Goal: Obtain resource: Download file/media

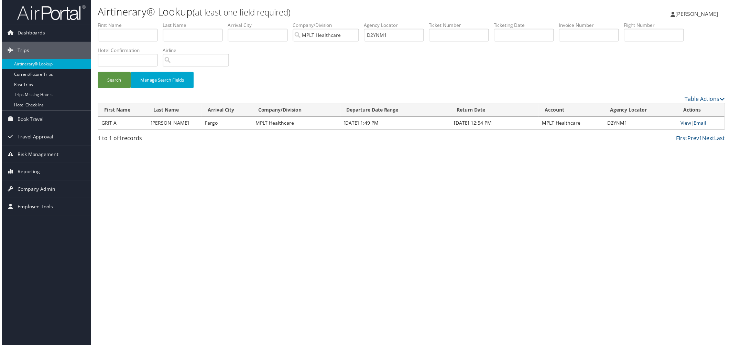
click at [683, 127] on link "View" at bounding box center [687, 123] width 11 height 7
click at [424, 42] on input "D2YNM1" at bounding box center [394, 35] width 60 height 13
paste input "4VTRR"
click at [125, 88] on button "Search" at bounding box center [112, 80] width 33 height 16
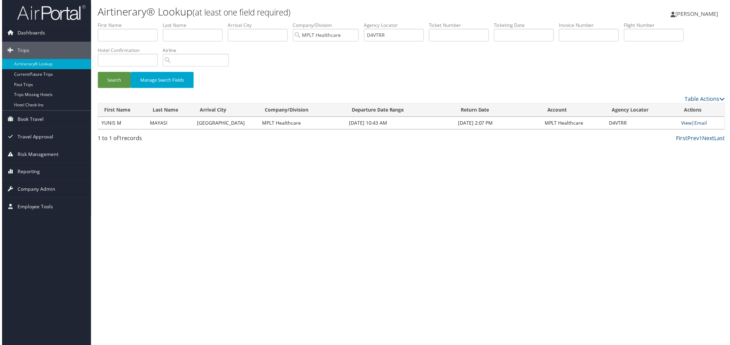
click at [683, 127] on link "View" at bounding box center [688, 123] width 11 height 7
drag, startPoint x: 497, startPoint y: 47, endPoint x: 439, endPoint y: 47, distance: 57.8
click at [439, 22] on ul "First Name Last Name Departure City Arrival City Company/Division MPLT Healthca…" at bounding box center [411, 22] width 630 height 0
paste input "57LBQ"
click at [111, 88] on button "Search" at bounding box center [112, 80] width 33 height 16
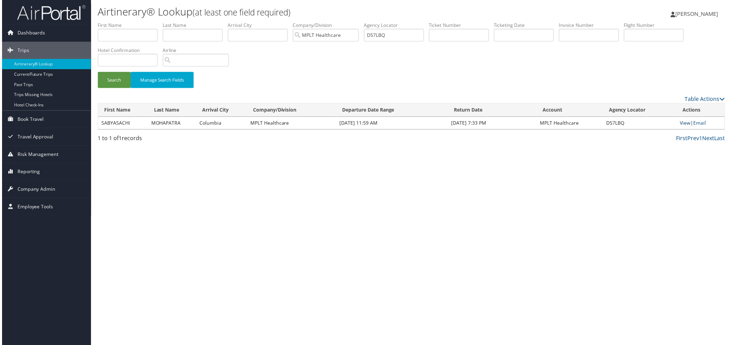
click at [682, 127] on link "View" at bounding box center [687, 123] width 11 height 7
drag, startPoint x: 496, startPoint y: 45, endPoint x: 401, endPoint y: 50, distance: 95.0
click at [401, 22] on ul "First Name Last Name Departure City Arrival City Company/Division MPLT Healthca…" at bounding box center [411, 22] width 630 height 0
paste input "9J48"
click at [129, 88] on button "Search" at bounding box center [112, 80] width 33 height 16
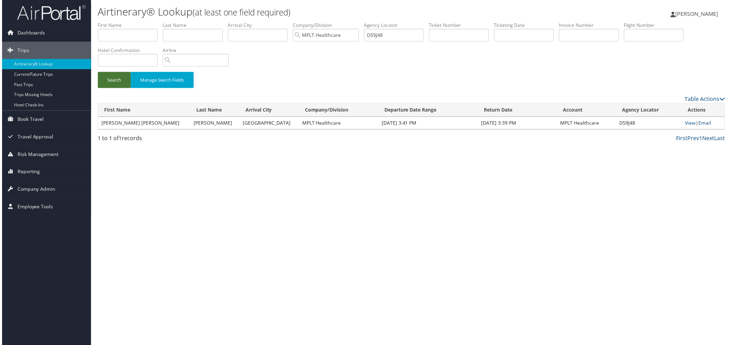
drag, startPoint x: 120, startPoint y: 114, endPoint x: 109, endPoint y: 131, distance: 19.9
click at [115, 88] on button "Search" at bounding box center [112, 80] width 33 height 16
click at [687, 127] on link "View" at bounding box center [692, 123] width 11 height 7
drag, startPoint x: 507, startPoint y: 48, endPoint x: 447, endPoint y: 54, distance: 60.4
click at [447, 22] on ul "First Name Last Name Departure City Arrival City Company/Division MPLT Healthca…" at bounding box center [411, 22] width 630 height 0
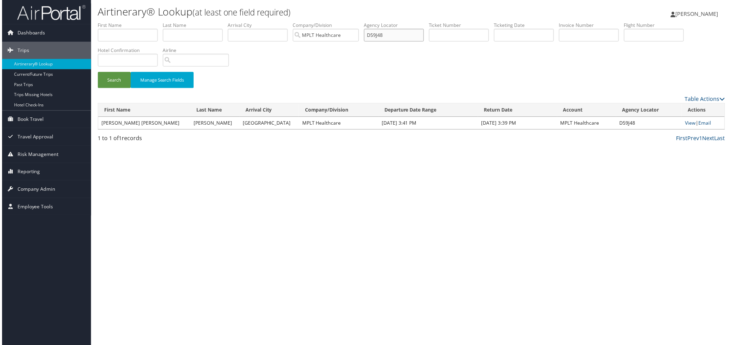
paste input "Y100"
click at [111, 88] on button "Search" at bounding box center [112, 80] width 33 height 16
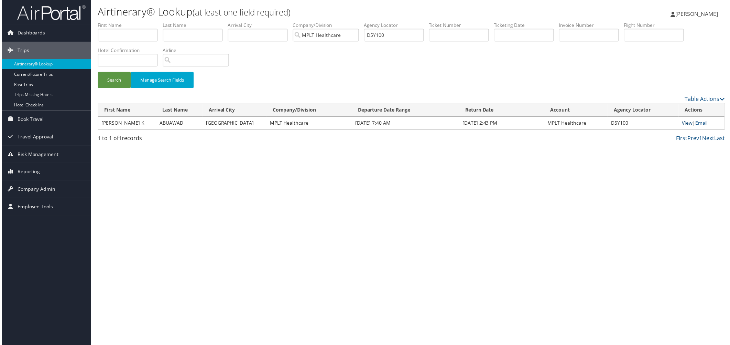
click at [684, 127] on link "View" at bounding box center [689, 123] width 11 height 7
drag, startPoint x: 493, startPoint y: 46, endPoint x: 455, endPoint y: 44, distance: 38.3
click at [455, 22] on ul "First Name Last Name Departure City Arrival City Company/Division MPLT Healthca…" at bounding box center [411, 22] width 630 height 0
paste input "X9F"
click at [116, 88] on button "Search" at bounding box center [112, 80] width 33 height 16
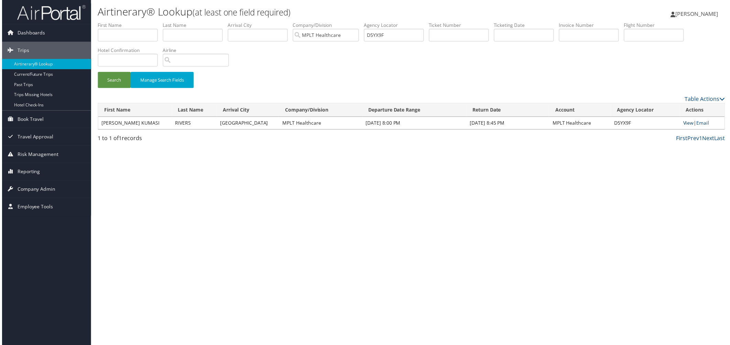
click at [685, 127] on link "View" at bounding box center [690, 123] width 11 height 7
drag, startPoint x: 501, startPoint y: 47, endPoint x: 417, endPoint y: 53, distance: 84.4
click at [417, 22] on ul "First Name Last Name Departure City Arrival City Company/Division MPLT Healthca…" at bounding box center [411, 22] width 630 height 0
paste input "6NHZ7"
click at [121, 88] on button "Search" at bounding box center [112, 80] width 33 height 16
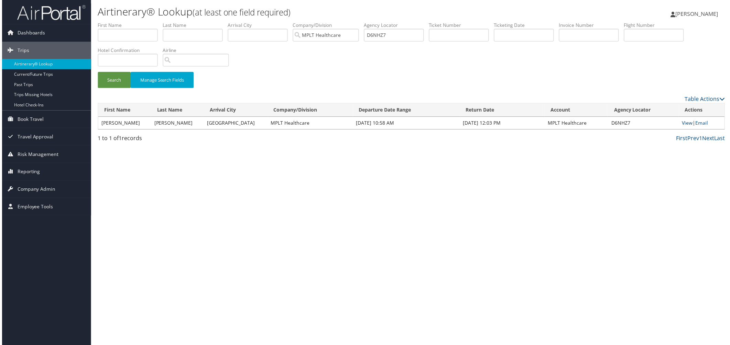
click at [686, 127] on link "View" at bounding box center [689, 123] width 11 height 7
drag, startPoint x: 494, startPoint y: 47, endPoint x: 413, endPoint y: 48, distance: 81.2
click at [413, 22] on ul "First Name Last Name Departure City Arrival City Company/Division MPLT Healthca…" at bounding box center [411, 22] width 630 height 0
paste input "P1GT"
click at [127, 88] on button "Search" at bounding box center [112, 80] width 33 height 16
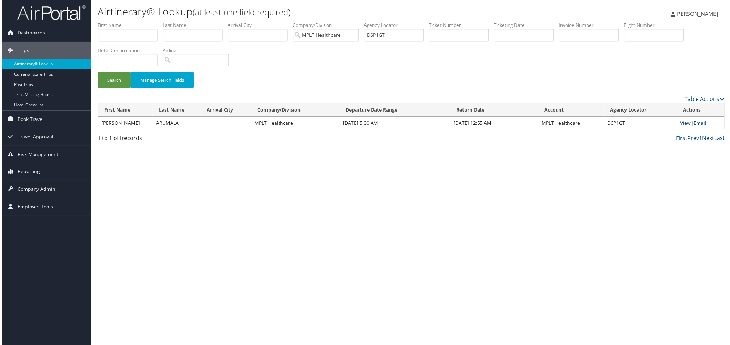
click at [686, 127] on link "View" at bounding box center [687, 123] width 11 height 7
click at [424, 42] on input "D6P1GT" at bounding box center [394, 35] width 60 height 13
drag, startPoint x: 504, startPoint y: 47, endPoint x: 429, endPoint y: 46, distance: 75.7
click at [429, 22] on ul "First Name Last Name Departure City Arrival City Company/Division MPLT Healthca…" at bounding box center [411, 22] width 630 height 0
paste input "CQF"
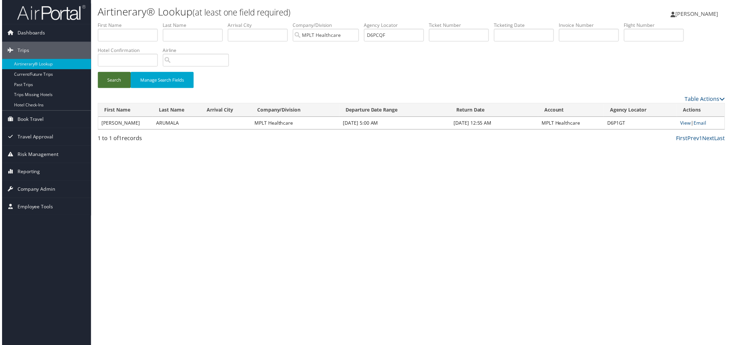
click at [108, 88] on button "Search" at bounding box center [112, 80] width 33 height 16
click at [686, 130] on td "View | Email" at bounding box center [703, 123] width 47 height 12
click at [683, 127] on link "View" at bounding box center [688, 123] width 11 height 7
drag, startPoint x: 507, startPoint y: 47, endPoint x: 428, endPoint y: 48, distance: 79.1
click at [428, 22] on ul "First Name Last Name Departure City Arrival City Company/Division MPLT Healthca…" at bounding box center [411, 22] width 630 height 0
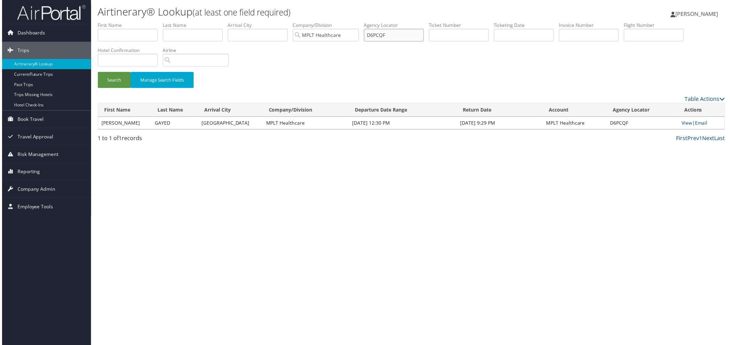
paste input "7C4VK"
click at [125, 88] on button "Search" at bounding box center [112, 80] width 33 height 16
click at [684, 127] on link "View" at bounding box center [689, 123] width 11 height 7
drag, startPoint x: 495, startPoint y: 45, endPoint x: 420, endPoint y: 46, distance: 74.7
click at [420, 22] on ul "First Name Last Name Departure City Arrival City Company/Division MPLT Healthca…" at bounding box center [411, 22] width 630 height 0
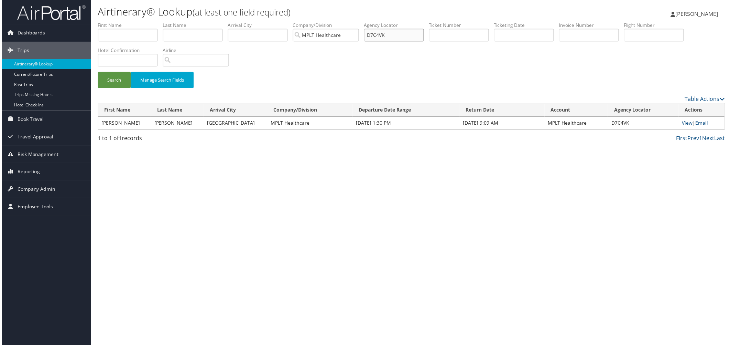
paste input "957DM"
click at [126, 88] on button "Search" at bounding box center [112, 80] width 33 height 16
click at [685, 127] on link "View" at bounding box center [688, 123] width 11 height 7
click at [424, 42] on input "D957DM" at bounding box center [394, 35] width 60 height 13
drag, startPoint x: 499, startPoint y: 43, endPoint x: 397, endPoint y: 27, distance: 103.1
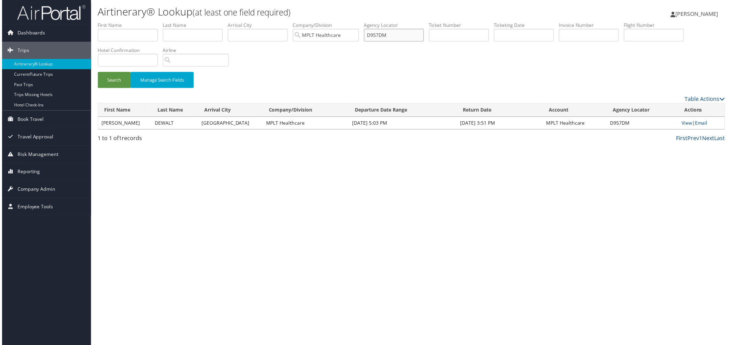
click at [397, 22] on ul "First Name Last Name Departure City Arrival City Company/Division MPLT Healthca…" at bounding box center [411, 22] width 630 height 0
paste input "6GW6"
click at [122, 88] on button "Search" at bounding box center [112, 80] width 33 height 16
click at [683, 127] on link "View" at bounding box center [688, 123] width 11 height 7
drag, startPoint x: 497, startPoint y: 47, endPoint x: 420, endPoint y: 63, distance: 78.2
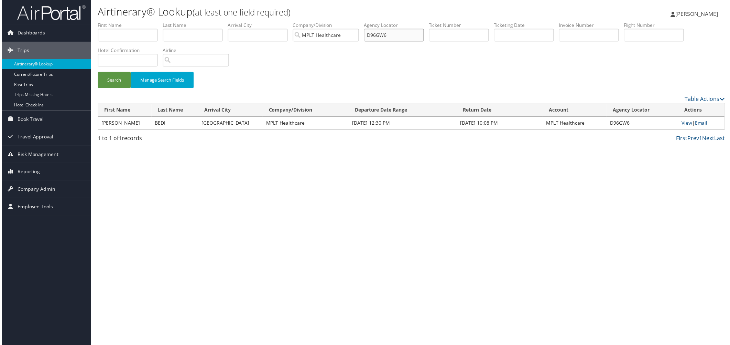
click at [424, 22] on ul "First Name Last Name Departure City Arrival City Company/Division MPLT Healthca…" at bounding box center [411, 22] width 630 height 0
paste input "B1YGD"
click at [116, 88] on button "Search" at bounding box center [112, 80] width 33 height 16
click at [686, 127] on link "View" at bounding box center [688, 123] width 11 height 7
drag, startPoint x: 449, startPoint y: 50, endPoint x: 437, endPoint y: 50, distance: 12.0
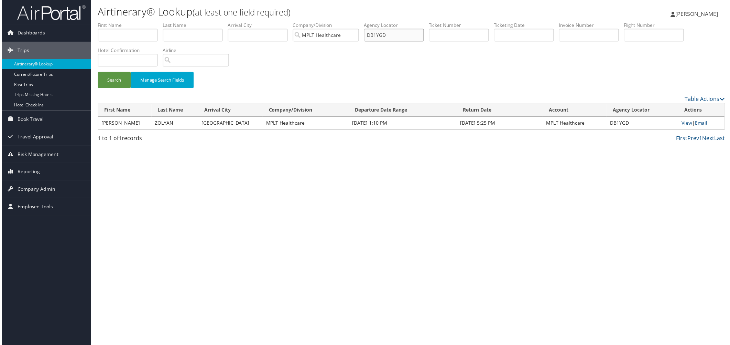
click at [437, 22] on ul "First Name Last Name Departure City Arrival City Company/Division MPLT Healthca…" at bounding box center [411, 22] width 630 height 0
paste input "249P"
drag, startPoint x: 125, startPoint y: 110, endPoint x: 127, endPoint y: 107, distance: 4.0
click at [126, 88] on button "Search" at bounding box center [112, 80] width 33 height 16
click at [687, 127] on link "View" at bounding box center [688, 123] width 11 height 7
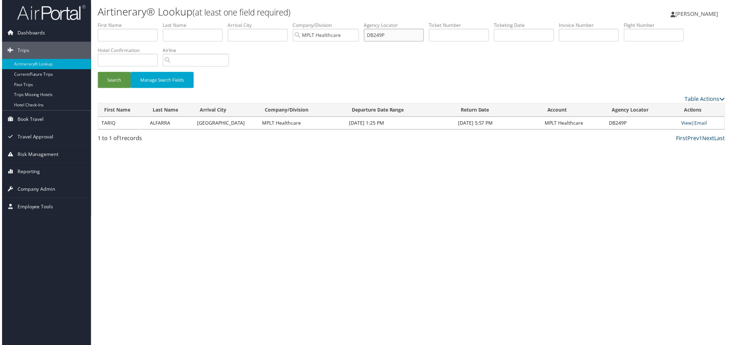
drag, startPoint x: 504, startPoint y: 48, endPoint x: 429, endPoint y: 58, distance: 75.0
click at [429, 22] on ul "First Name Last Name Departure City Arrival City Company/Division MPLT Healthca…" at bounding box center [411, 22] width 630 height 0
paste input "H1"
click at [129, 88] on button "Search" at bounding box center [112, 80] width 33 height 16
click at [684, 127] on link "View" at bounding box center [689, 123] width 11 height 7
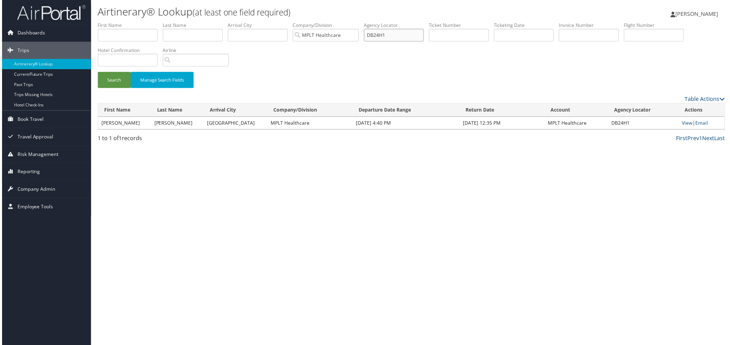
drag, startPoint x: 503, startPoint y: 48, endPoint x: 434, endPoint y: 53, distance: 68.9
click at [434, 22] on ul "First Name Last Name Departure City Arrival City Company/Division MPLT Healthca…" at bounding box center [411, 22] width 630 height 0
paste input "97MC"
drag, startPoint x: 115, startPoint y: 111, endPoint x: 120, endPoint y: 111, distance: 5.2
click at [117, 88] on button "Search" at bounding box center [112, 80] width 33 height 16
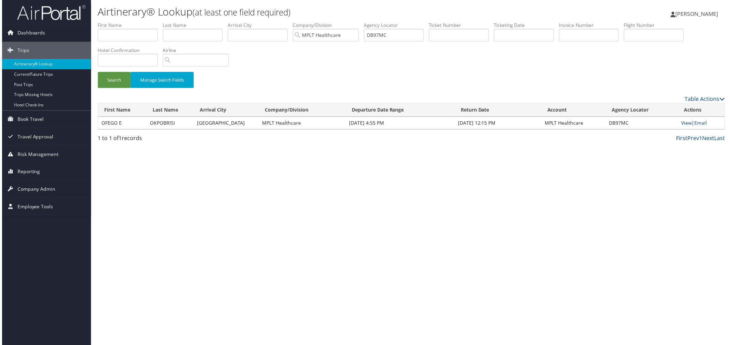
click at [684, 127] on link "View" at bounding box center [688, 123] width 11 height 7
drag, startPoint x: 474, startPoint y: 54, endPoint x: 428, endPoint y: 56, distance: 45.8
click at [428, 22] on ul "First Name Last Name Departure City Arrival City Company/Division MPLT Healthca…" at bounding box center [411, 22] width 630 height 0
paste input "C6Y71"
click at [129, 88] on button "Search" at bounding box center [112, 80] width 33 height 16
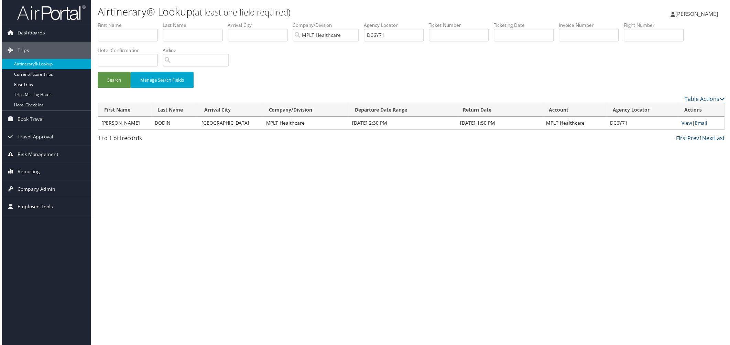
click at [683, 127] on link "View" at bounding box center [688, 123] width 11 height 7
drag, startPoint x: 518, startPoint y: 50, endPoint x: 419, endPoint y: 50, distance: 99.4
click at [419, 22] on ul "First Name Last Name Departure City Arrival City Company/Division MPLT Healthca…" at bounding box center [411, 22] width 630 height 0
paste input "LS1Y"
drag, startPoint x: 121, startPoint y: 106, endPoint x: 122, endPoint y: 98, distance: 8.0
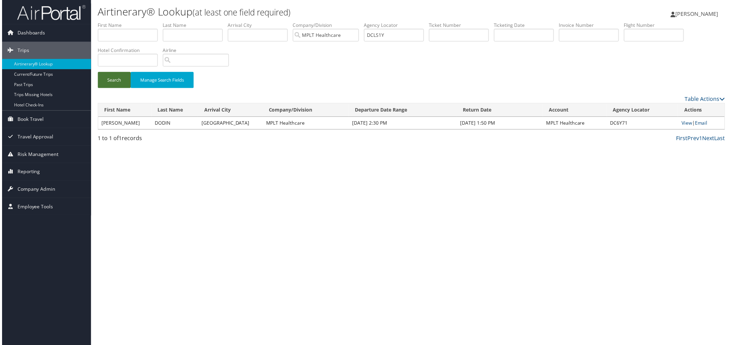
click at [121, 88] on button "Search" at bounding box center [112, 80] width 33 height 16
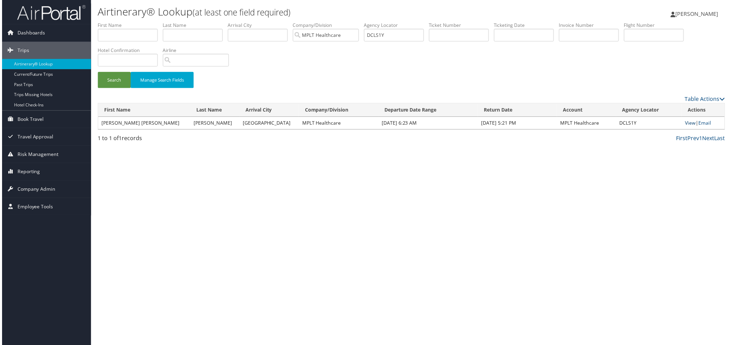
click at [687, 127] on link "View" at bounding box center [692, 123] width 11 height 7
click at [424, 42] on input "DCLS1Y" at bounding box center [394, 35] width 60 height 13
drag, startPoint x: 496, startPoint y: 45, endPoint x: 462, endPoint y: 43, distance: 34.5
click at [424, 42] on input "DCLS1Y" at bounding box center [394, 35] width 60 height 13
paste input "YD7"
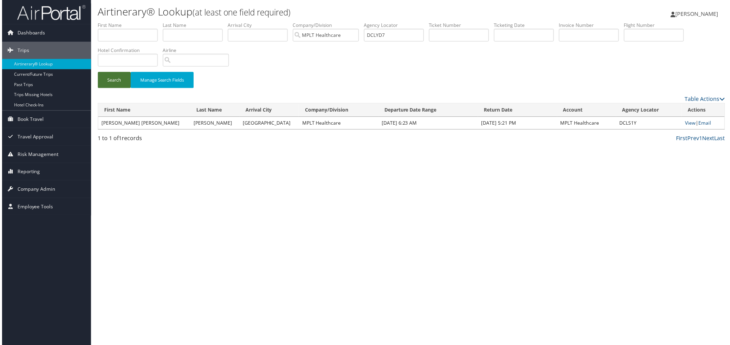
click at [125, 88] on button "Search" at bounding box center [112, 80] width 33 height 16
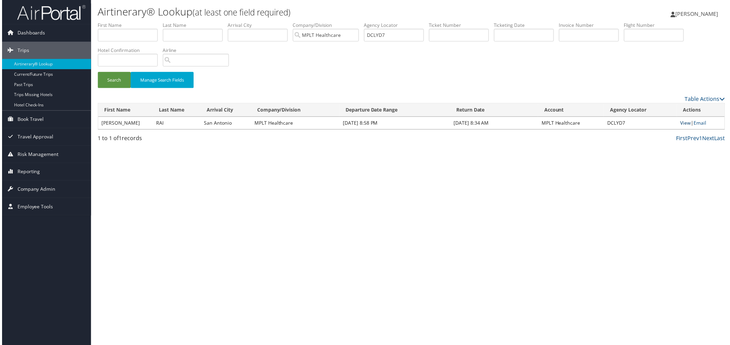
click at [683, 127] on link "View" at bounding box center [687, 123] width 11 height 7
drag, startPoint x: 498, startPoint y: 47, endPoint x: 440, endPoint y: 57, distance: 58.9
click at [440, 22] on ul "First Name Last Name Departure City Arrival City Company/Division MPLT Healthca…" at bounding box center [411, 22] width 630 height 0
paste input "DP73X"
click at [129, 88] on button "Search" at bounding box center [112, 80] width 33 height 16
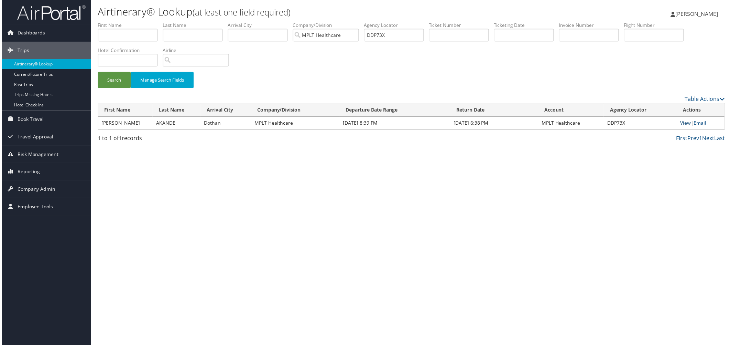
click at [686, 127] on link "View" at bounding box center [687, 123] width 11 height 7
drag, startPoint x: 502, startPoint y: 51, endPoint x: 455, endPoint y: 57, distance: 48.2
click at [457, 22] on ul "First Name Last Name Departure City Arrival City Company/Division MPLT Healthca…" at bounding box center [411, 22] width 630 height 0
paste input "FCRKZ"
click at [125, 88] on button "Search" at bounding box center [112, 80] width 33 height 16
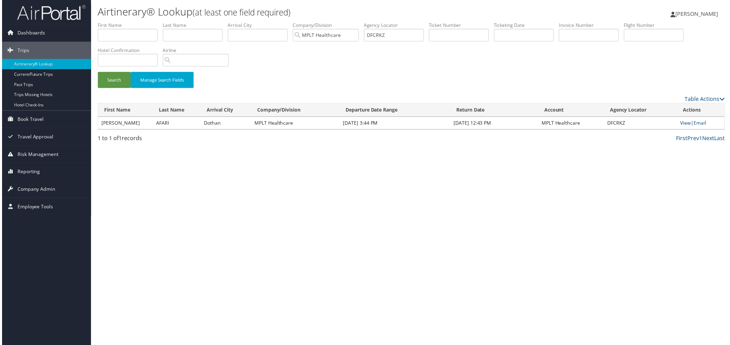
click at [682, 127] on link "View" at bounding box center [687, 123] width 11 height 7
drag, startPoint x: 502, startPoint y: 48, endPoint x: 459, endPoint y: 50, distance: 43.0
click at [424, 42] on input "DFCRKZ" at bounding box center [394, 35] width 60 height 13
paste input "HB0T"
click at [115, 88] on button "Search" at bounding box center [112, 80] width 33 height 16
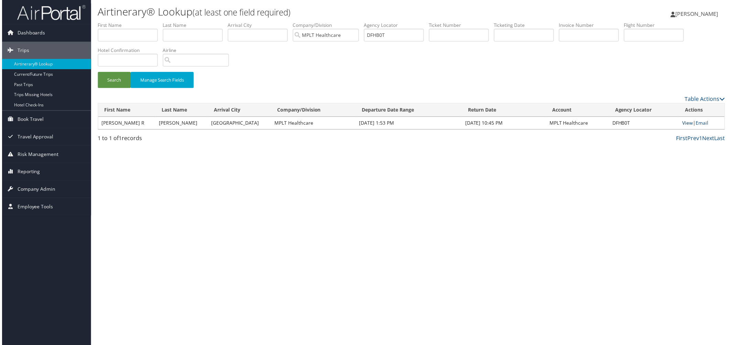
click at [684, 127] on link "View" at bounding box center [689, 123] width 11 height 7
drag, startPoint x: 494, startPoint y: 47, endPoint x: 425, endPoint y: 57, distance: 69.8
click at [425, 22] on ul "First Name Last Name Departure City Arrival City Company/Division MPLT Healthca…" at bounding box center [411, 22] width 630 height 0
paste input "WFVH"
click at [112, 88] on button "Search" at bounding box center [112, 80] width 33 height 16
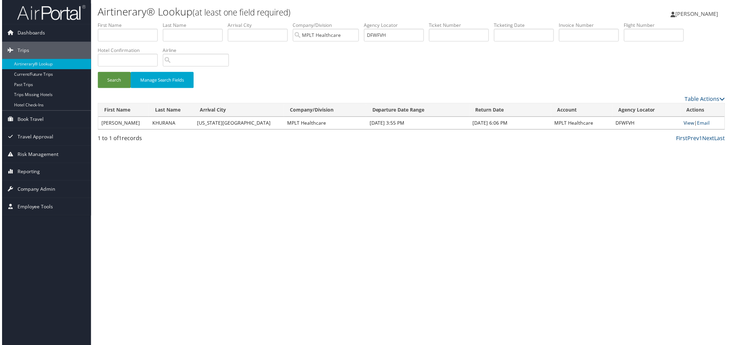
click at [685, 127] on link "View" at bounding box center [690, 123] width 11 height 7
drag, startPoint x: 495, startPoint y: 45, endPoint x: 430, endPoint y: 53, distance: 65.5
click at [430, 22] on ul "First Name Last Name Departure City Arrival City Company/Division MPLT Healthca…" at bounding box center [411, 22] width 630 height 0
paste input "G433V"
click at [124, 88] on button "Search" at bounding box center [112, 80] width 33 height 16
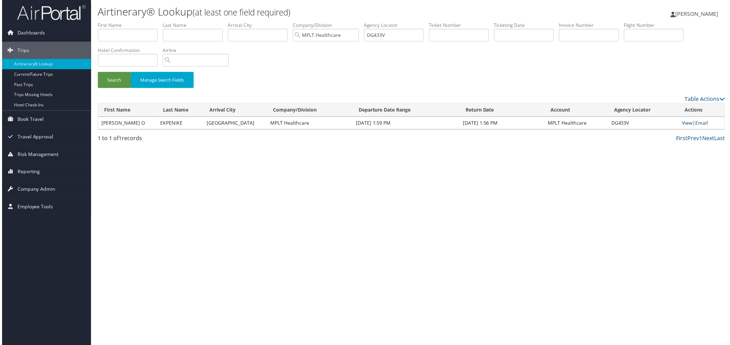
click at [684, 127] on link "View" at bounding box center [689, 123] width 11 height 7
drag, startPoint x: 509, startPoint y: 50, endPoint x: 362, endPoint y: 56, distance: 147.3
click at [362, 22] on ul "First Name Last Name Departure City Arrival City Company/Division MPLT Healthca…" at bounding box center [411, 22] width 630 height 0
paste input "66N2"
click at [122, 88] on button "Search" at bounding box center [112, 80] width 33 height 16
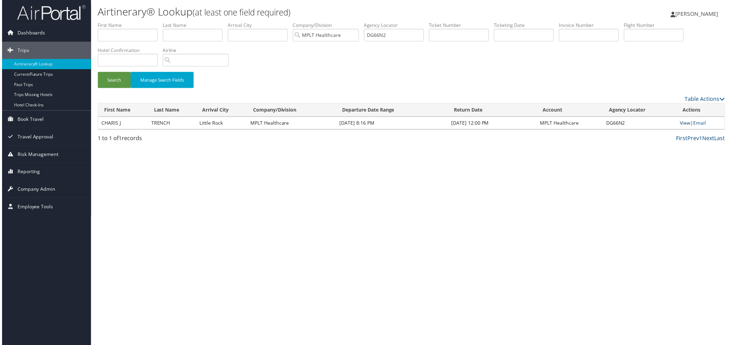
click at [683, 127] on link "View" at bounding box center [687, 123] width 11 height 7
drag, startPoint x: 495, startPoint y: 47, endPoint x: 428, endPoint y: 43, distance: 67.2
click at [428, 22] on ul "First Name Last Name Departure City Arrival City Company/Division MPLT Healthca…" at bounding box center [411, 22] width 630 height 0
paste input "JJ3S"
drag, startPoint x: 118, startPoint y: 110, endPoint x: 121, endPoint y: 108, distance: 3.7
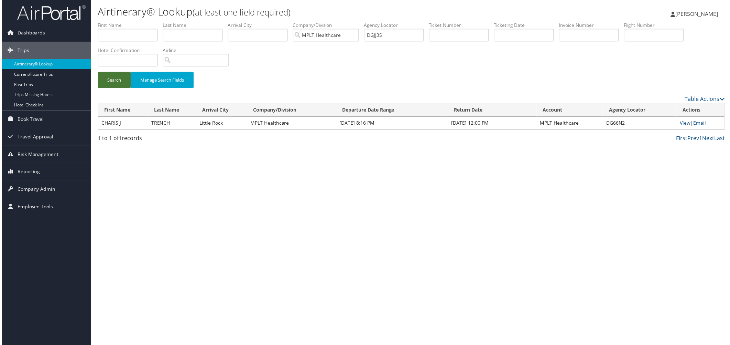
click at [120, 88] on button "Search" at bounding box center [112, 80] width 33 height 16
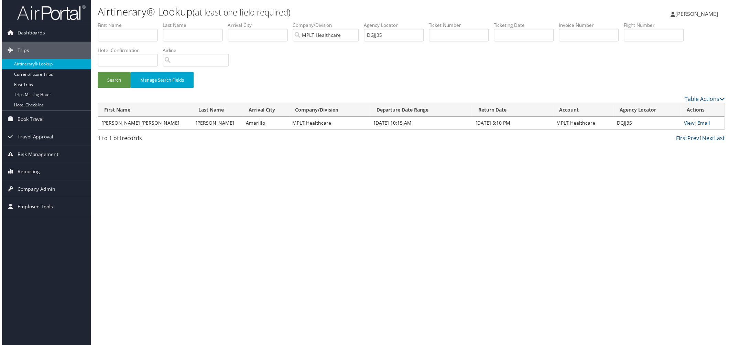
click at [692, 130] on td "View | Email" at bounding box center [704, 123] width 44 height 12
click at [686, 127] on link "View" at bounding box center [691, 123] width 11 height 7
drag, startPoint x: 477, startPoint y: 49, endPoint x: 458, endPoint y: 49, distance: 19.3
click at [424, 42] on input "DGJJ3S" at bounding box center [394, 35] width 60 height 13
paste input "M1SJ"
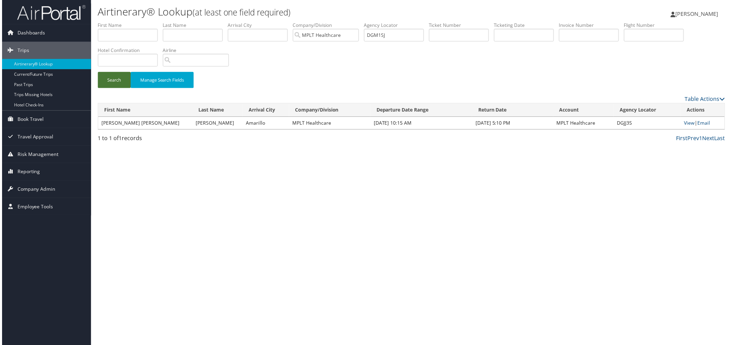
click at [116, 88] on button "Search" at bounding box center [112, 80] width 33 height 16
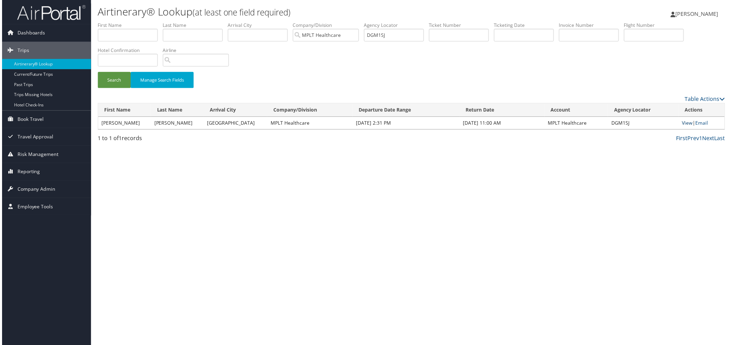
click at [687, 127] on link "View" at bounding box center [689, 123] width 11 height 7
drag, startPoint x: 530, startPoint y: 50, endPoint x: 455, endPoint y: 49, distance: 75.0
click at [455, 22] on ul "First Name Last Name Departure City Arrival City Company/Division MPLT Healthca…" at bounding box center [411, 22] width 630 height 0
paste input "YQP2"
drag, startPoint x: 129, startPoint y: 117, endPoint x: 126, endPoint y: 109, distance: 8.8
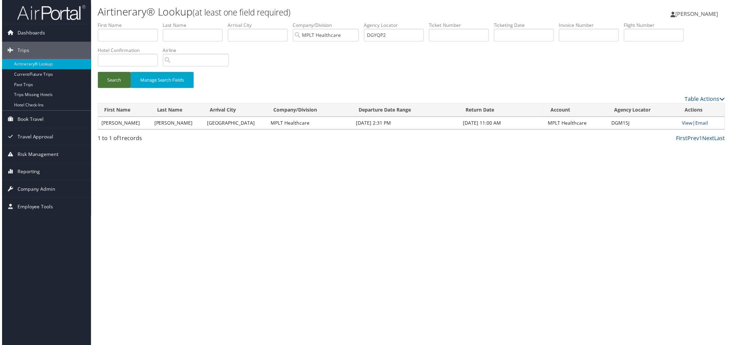
click at [129, 88] on button "Search" at bounding box center [112, 80] width 33 height 16
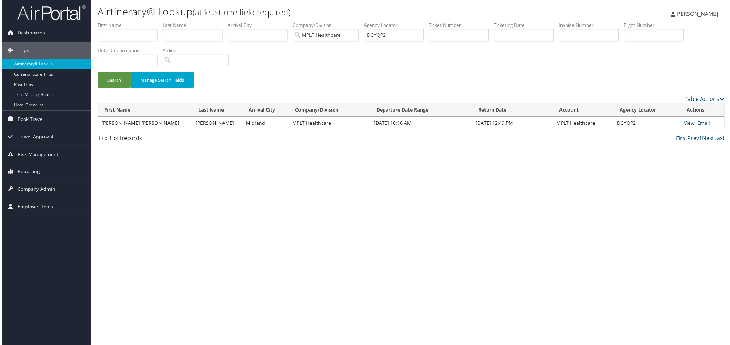
click at [689, 127] on link "View" at bounding box center [691, 123] width 11 height 7
drag, startPoint x: 501, startPoint y: 47, endPoint x: 410, endPoint y: 46, distance: 90.5
click at [410, 22] on ul "First Name Last Name Departure City Arrival City Company/Division MPLT Healthca…" at bounding box center [411, 22] width 630 height 0
paste input "HM5S6"
click at [114, 88] on button "Search" at bounding box center [112, 80] width 33 height 16
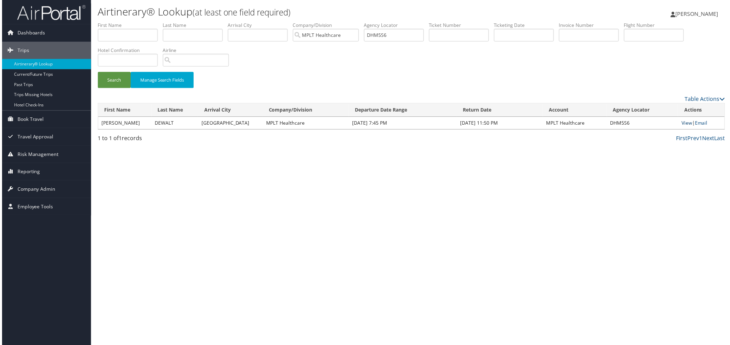
click at [684, 127] on link "View" at bounding box center [688, 123] width 11 height 7
drag, startPoint x: 497, startPoint y: 47, endPoint x: 444, endPoint y: 59, distance: 54.2
click at [444, 22] on ul "First Name Last Name Departure City Arrival City Company/Division MPLT Healthca…" at bounding box center [411, 22] width 630 height 0
paste input "PNSS"
drag, startPoint x: 117, startPoint y: 108, endPoint x: 117, endPoint y: 105, distance: 3.5
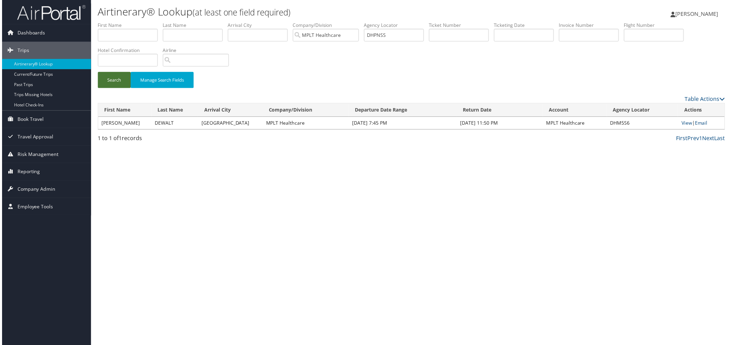
click at [118, 88] on button "Search" at bounding box center [112, 80] width 33 height 16
click at [682, 127] on link "View" at bounding box center [687, 123] width 11 height 7
drag, startPoint x: 521, startPoint y: 47, endPoint x: 391, endPoint y: 46, distance: 129.7
click at [391, 22] on ul "First Name Last Name Departure City Arrival City Company/Division MPLT Healthca…" at bounding box center [411, 22] width 630 height 0
paste input "X7Y"
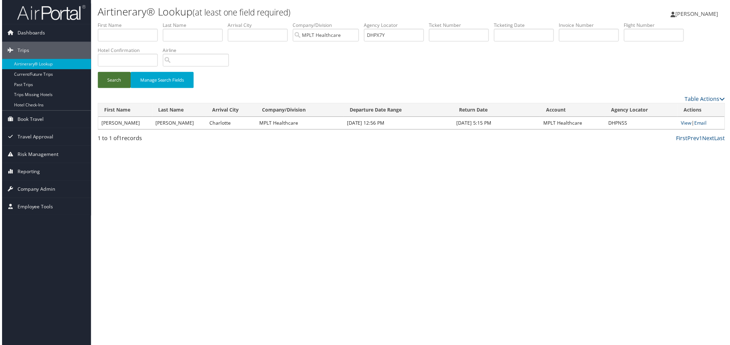
click at [119, 88] on button "Search" at bounding box center [112, 80] width 33 height 16
click at [686, 127] on link "View" at bounding box center [689, 123] width 11 height 7
drag, startPoint x: 505, startPoint y: 44, endPoint x: 433, endPoint y: 59, distance: 73.9
click at [433, 22] on ul "First Name Last Name Departure City Arrival City Company/Division MPLT Healthca…" at bounding box center [411, 22] width 630 height 0
paste input "J1RQ0"
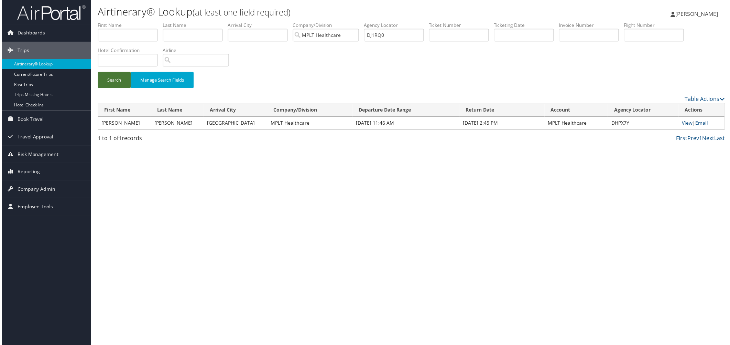
click at [122, 88] on button "Search" at bounding box center [112, 80] width 33 height 16
click at [684, 127] on link "View" at bounding box center [689, 123] width 11 height 7
drag, startPoint x: 496, startPoint y: 52, endPoint x: 458, endPoint y: 59, distance: 37.7
click at [429, 47] on li "Agency Locator DJ1RQ0" at bounding box center [396, 34] width 65 height 25
paste input "BG8R"
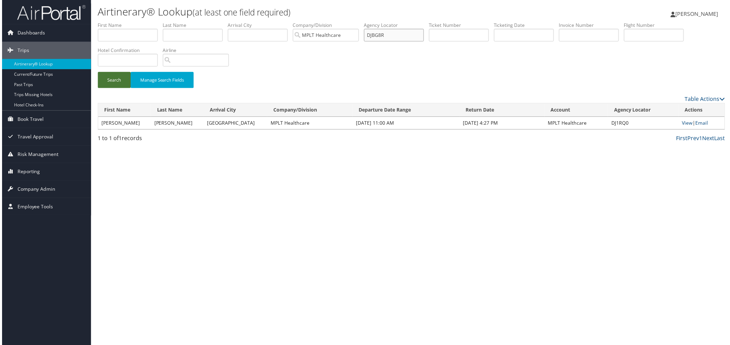
type input "DJBG8R"
click at [107, 88] on button "Search" at bounding box center [112, 80] width 33 height 16
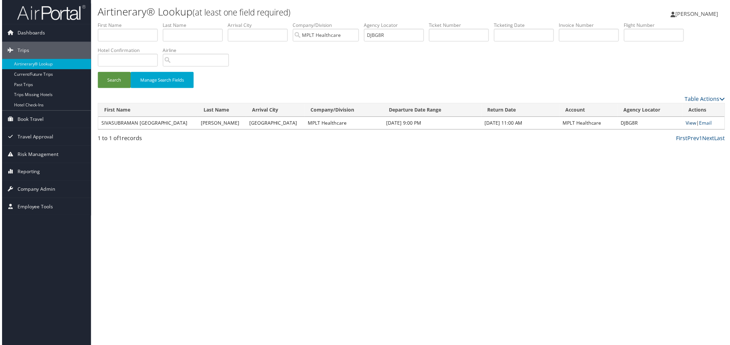
click at [688, 127] on link "View" at bounding box center [693, 123] width 11 height 7
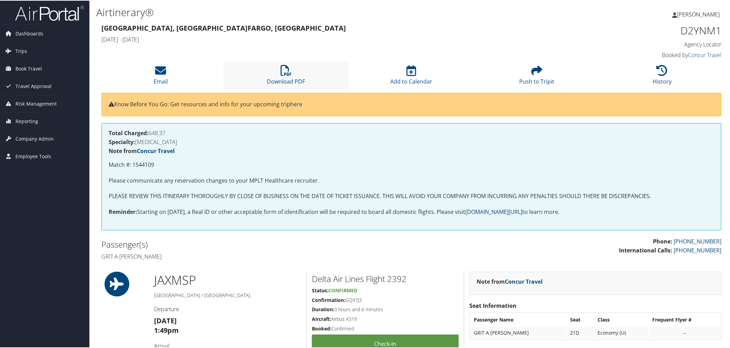
click at [283, 89] on li "Download PDF" at bounding box center [287, 75] width 126 height 28
click at [281, 75] on icon at bounding box center [286, 69] width 11 height 11
drag, startPoint x: 292, startPoint y: 97, endPoint x: 290, endPoint y: 93, distance: 4.8
click at [292, 89] on li "Download PDF" at bounding box center [287, 75] width 126 height 28
click at [290, 89] on li "Download PDF" at bounding box center [287, 75] width 126 height 28
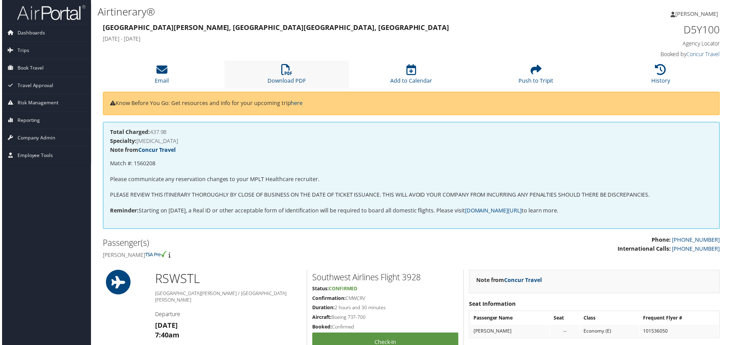
click at [273, 89] on li "Download PDF" at bounding box center [287, 75] width 126 height 28
click at [284, 75] on icon at bounding box center [286, 69] width 11 height 11
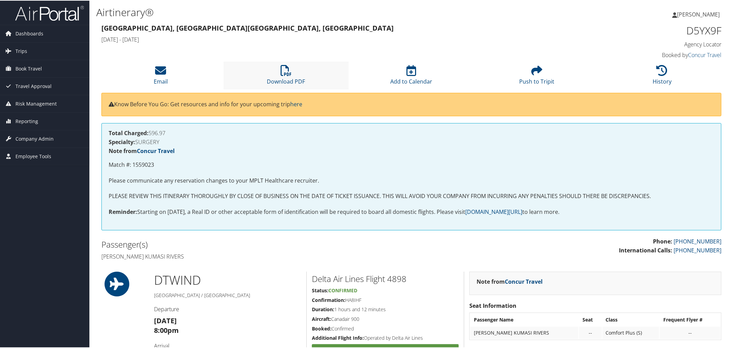
click at [284, 89] on li "Download PDF" at bounding box center [287, 75] width 126 height 28
click at [281, 75] on icon at bounding box center [286, 69] width 11 height 11
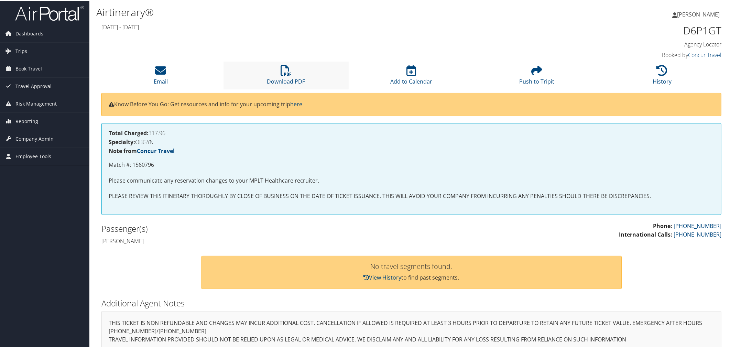
click at [288, 89] on li "Download PDF" at bounding box center [287, 75] width 126 height 28
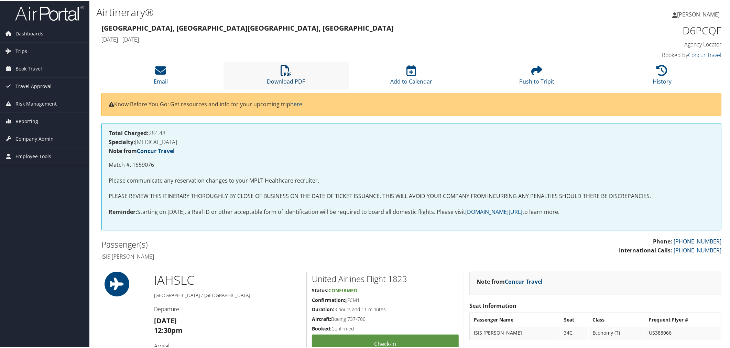
drag, startPoint x: 289, startPoint y: 94, endPoint x: 293, endPoint y: 93, distance: 4.5
click at [288, 75] on icon at bounding box center [286, 69] width 11 height 11
click at [283, 75] on icon at bounding box center [286, 69] width 11 height 11
click at [285, 75] on icon at bounding box center [286, 69] width 11 height 11
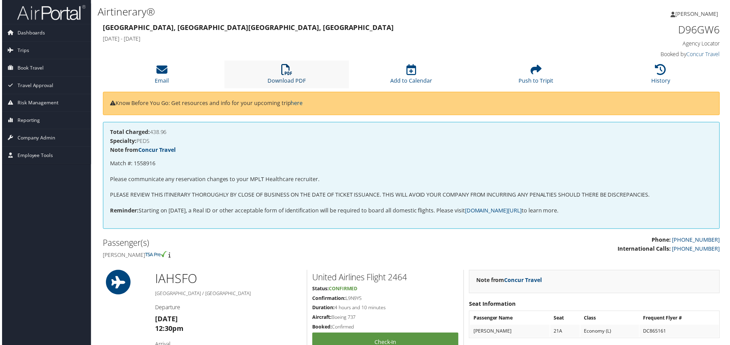
click at [278, 89] on li "Download PDF" at bounding box center [287, 75] width 126 height 28
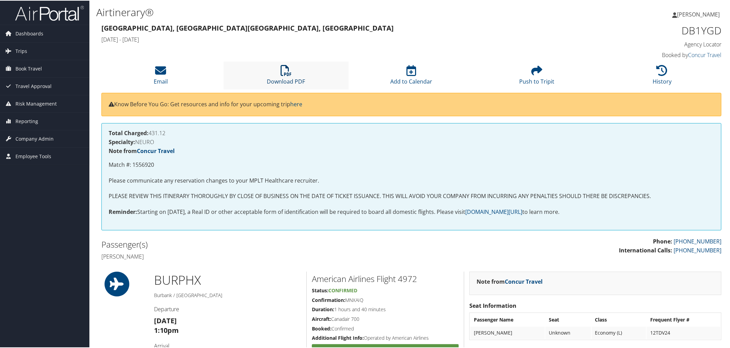
click at [281, 75] on icon at bounding box center [286, 69] width 11 height 11
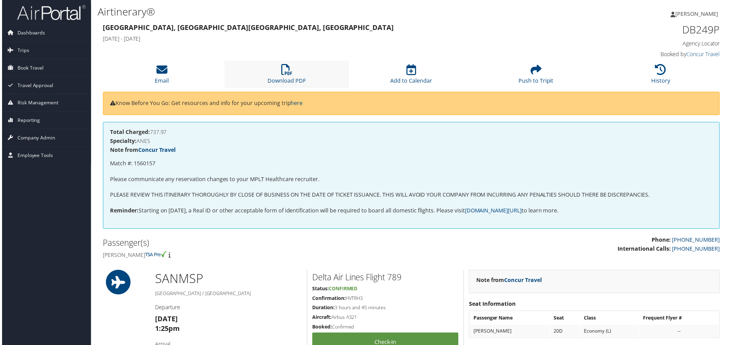
click at [283, 89] on li "Download PDF" at bounding box center [287, 75] width 126 height 28
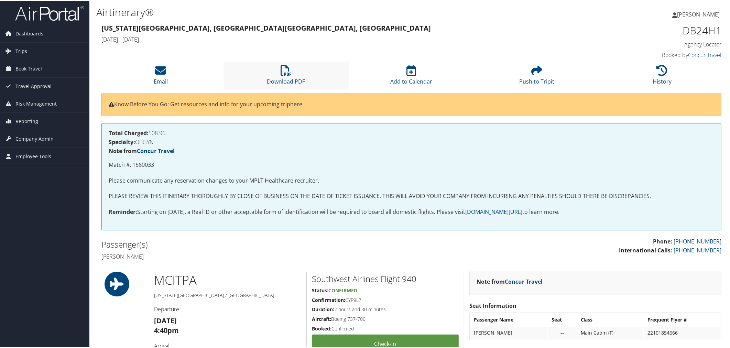
click at [279, 88] on li "Download PDF" at bounding box center [287, 75] width 126 height 28
drag, startPoint x: 279, startPoint y: 90, endPoint x: 277, endPoint y: 96, distance: 5.7
click at [279, 89] on li "Download PDF" at bounding box center [287, 75] width 126 height 28
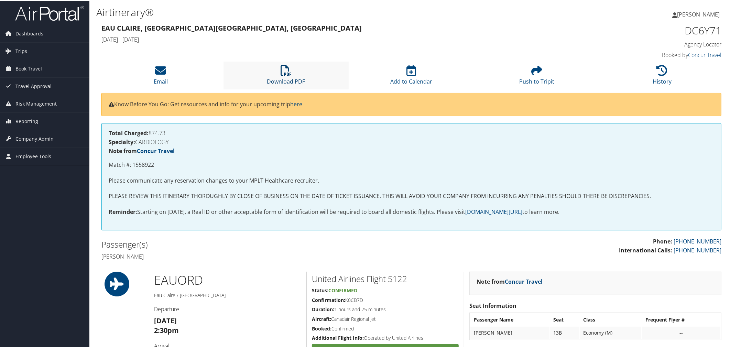
click at [286, 75] on icon at bounding box center [286, 69] width 11 height 11
click at [292, 89] on li "Download PDF" at bounding box center [287, 75] width 126 height 28
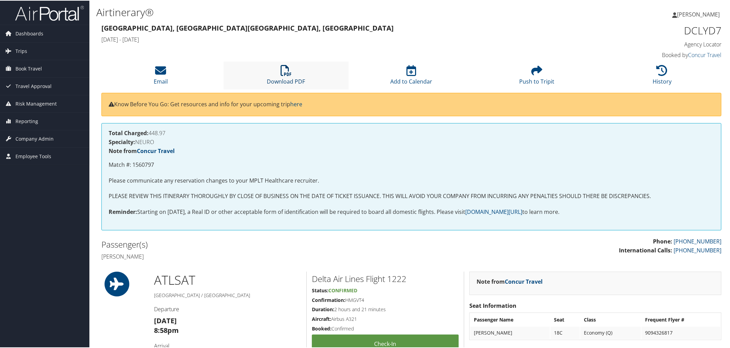
click at [286, 75] on icon at bounding box center [286, 69] width 11 height 11
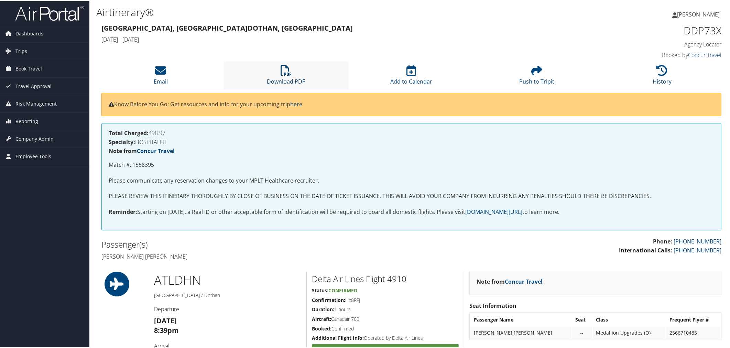
click at [286, 75] on icon at bounding box center [286, 69] width 11 height 11
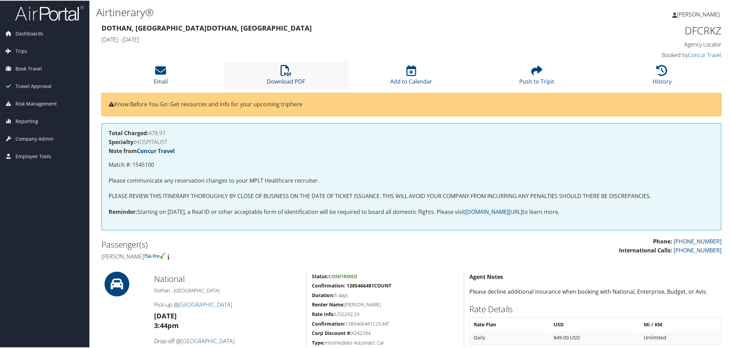
click at [281, 75] on icon at bounding box center [286, 69] width 11 height 11
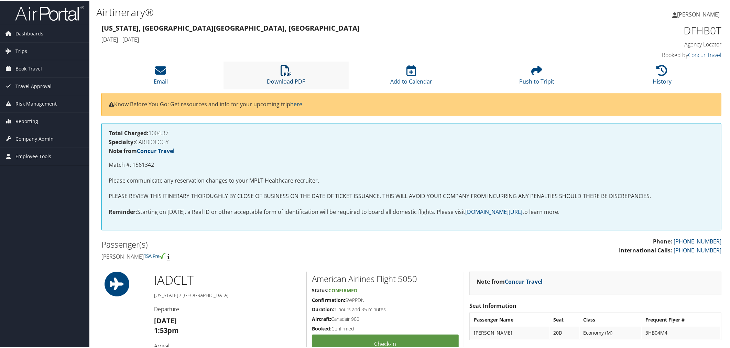
click at [283, 75] on icon at bounding box center [286, 69] width 11 height 11
click at [289, 75] on icon at bounding box center [286, 69] width 11 height 11
click at [286, 75] on icon at bounding box center [286, 69] width 11 height 11
click at [285, 89] on li "Download PDF" at bounding box center [287, 75] width 126 height 28
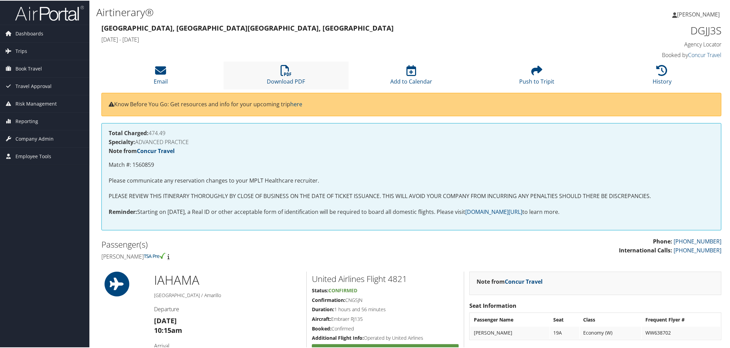
click at [286, 85] on li "Download PDF" at bounding box center [287, 75] width 126 height 28
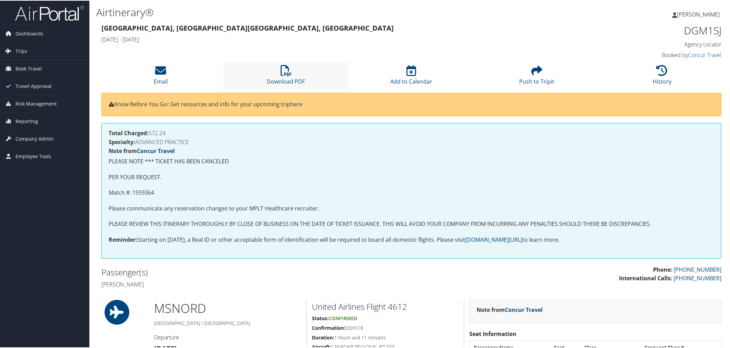
click at [287, 89] on li "Download PDF" at bounding box center [287, 75] width 126 height 28
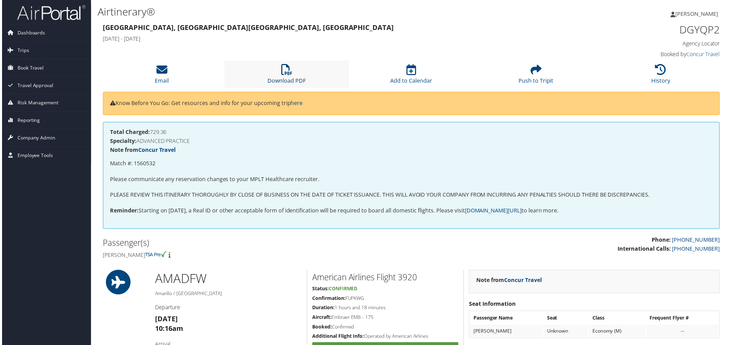
drag, startPoint x: 286, startPoint y: 92, endPoint x: 287, endPoint y: 87, distance: 5.3
click at [286, 75] on icon at bounding box center [286, 69] width 11 height 11
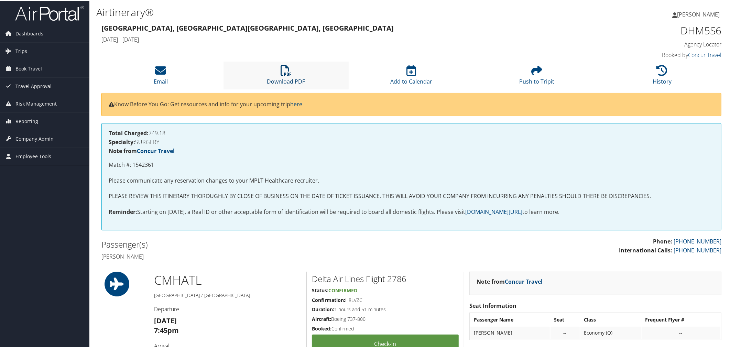
click at [285, 75] on icon at bounding box center [286, 69] width 11 height 11
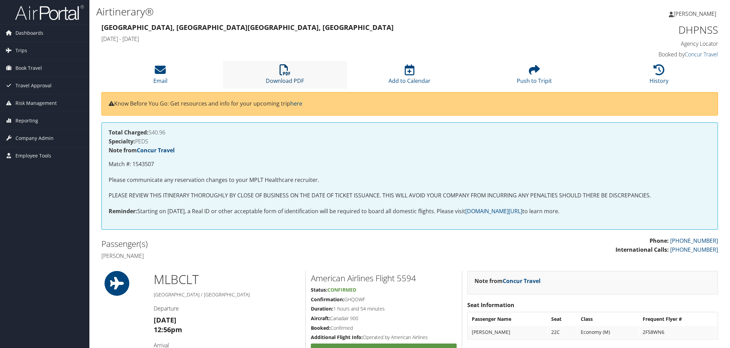
click at [282, 75] on icon at bounding box center [285, 69] width 11 height 11
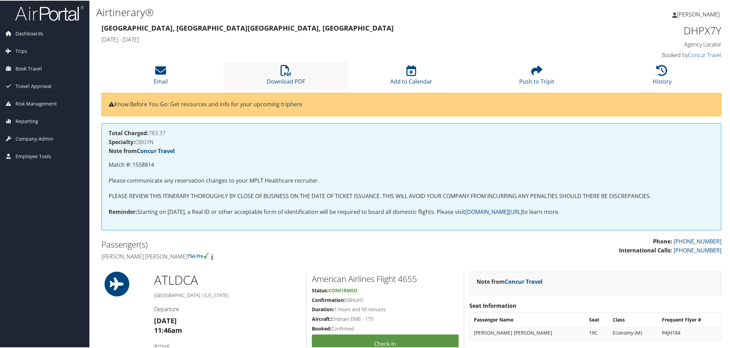
click at [293, 88] on li "Download PDF" at bounding box center [287, 75] width 126 height 28
click at [283, 75] on icon at bounding box center [286, 69] width 11 height 11
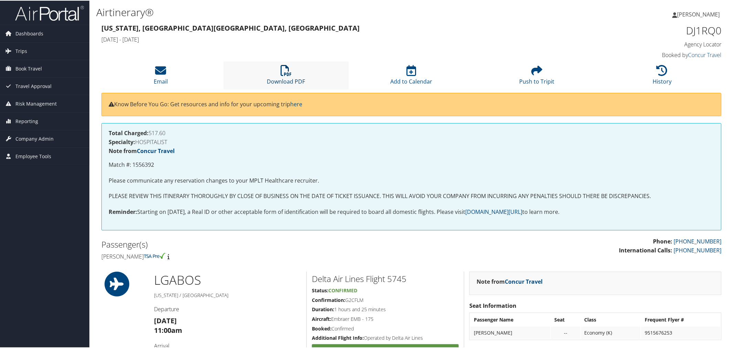
click at [285, 75] on icon at bounding box center [286, 69] width 11 height 11
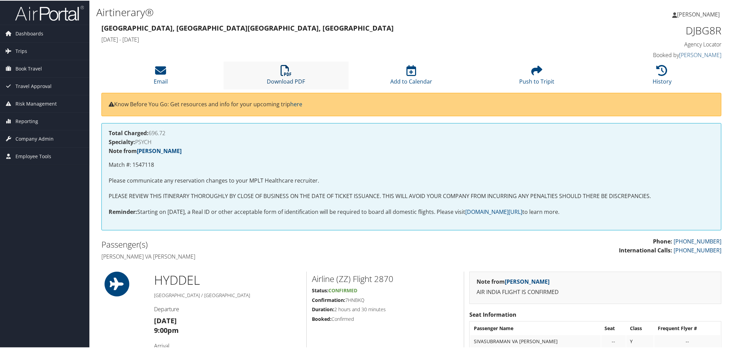
click at [286, 75] on icon at bounding box center [286, 69] width 11 height 11
